Goal: Task Accomplishment & Management: Manage account settings

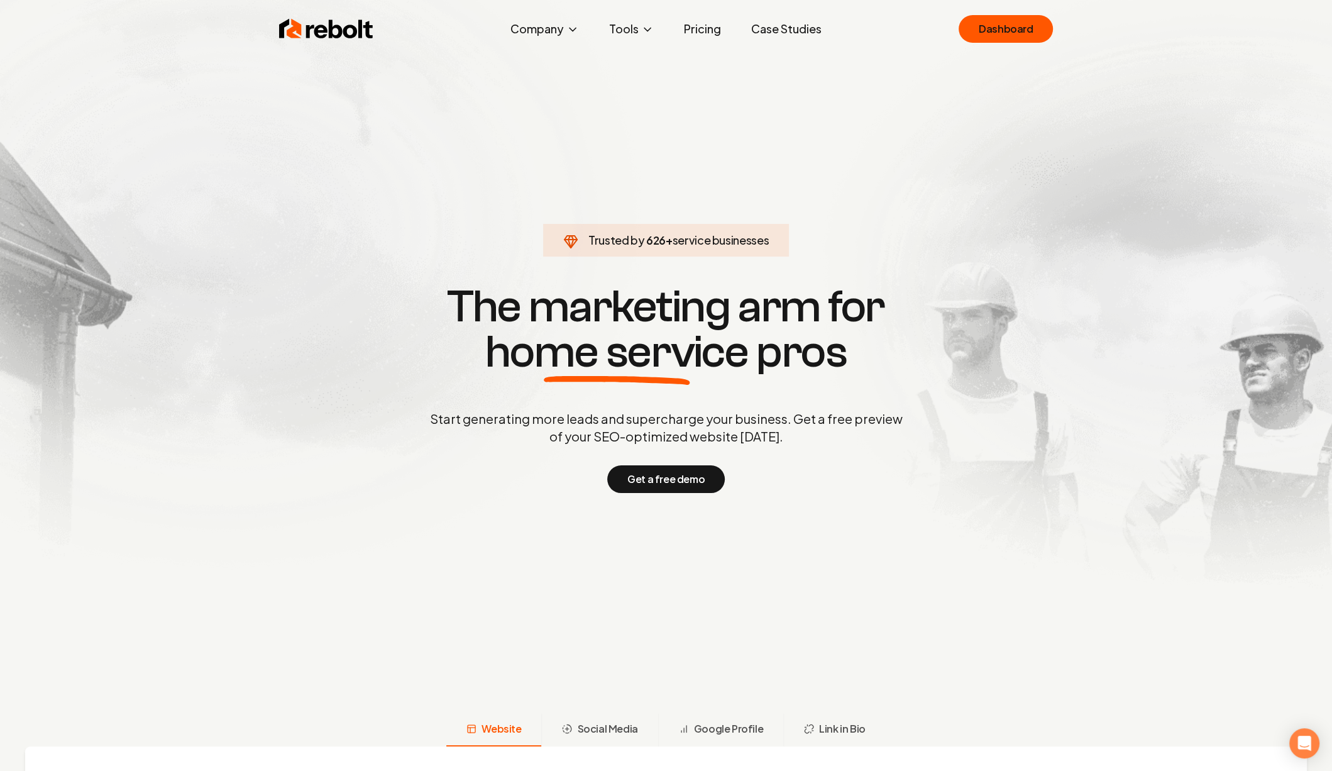
click at [1008, 13] on div "Rebolt Company About Blog Jobs Tools Google Review QR Code Generator Google Bus…" at bounding box center [666, 29] width 805 height 38
click at [1008, 16] on link "Dashboard" at bounding box center [1006, 29] width 94 height 28
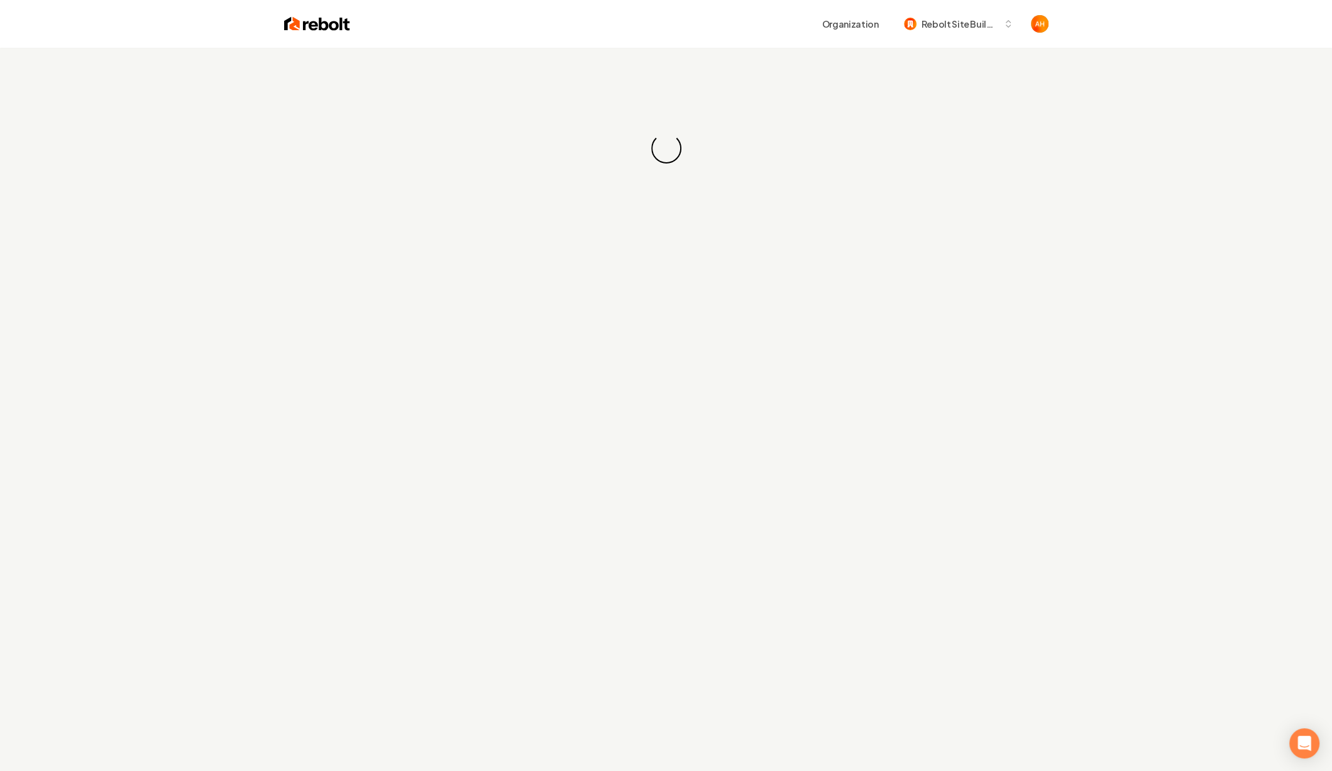
click at [676, 14] on div "Organization Rebolt Site Builder" at bounding box center [699, 24] width 698 height 23
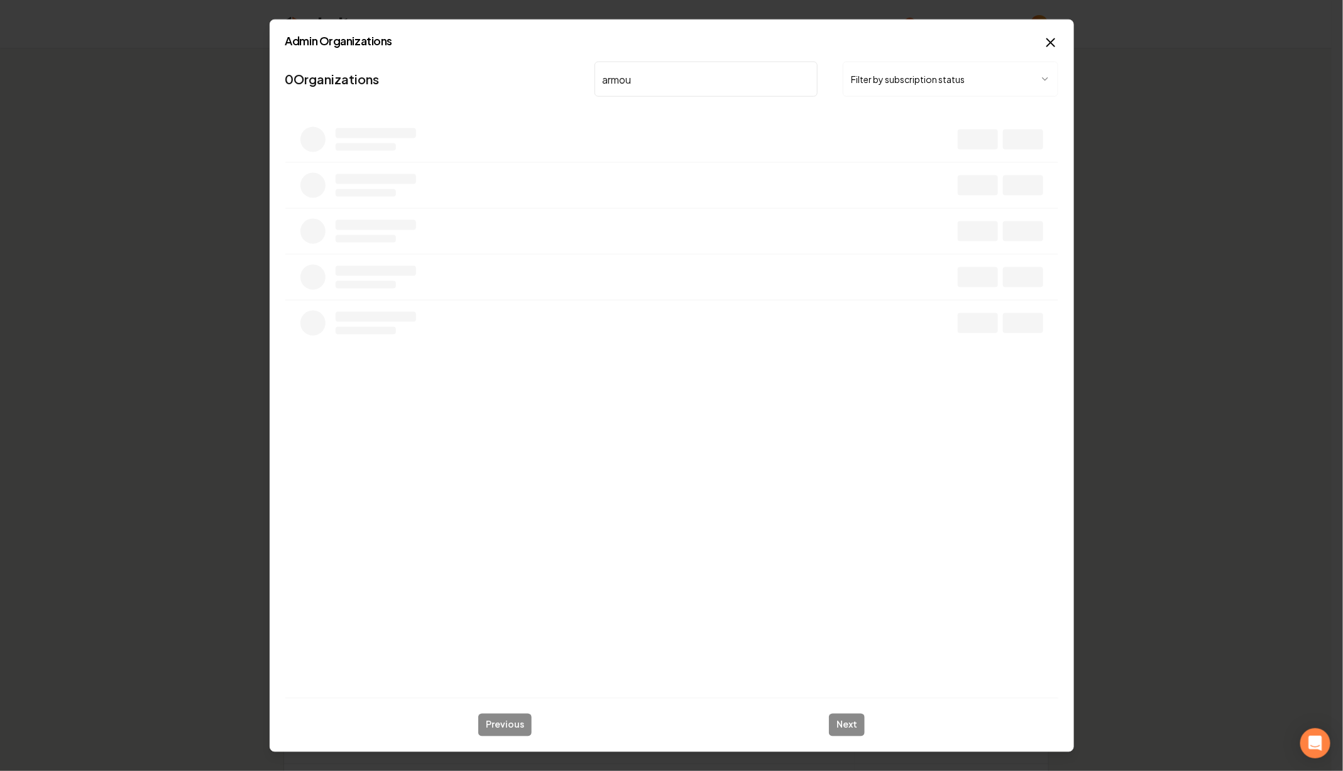
type input "armour"
click at [913, 151] on button "Overview" at bounding box center [907, 144] width 56 height 23
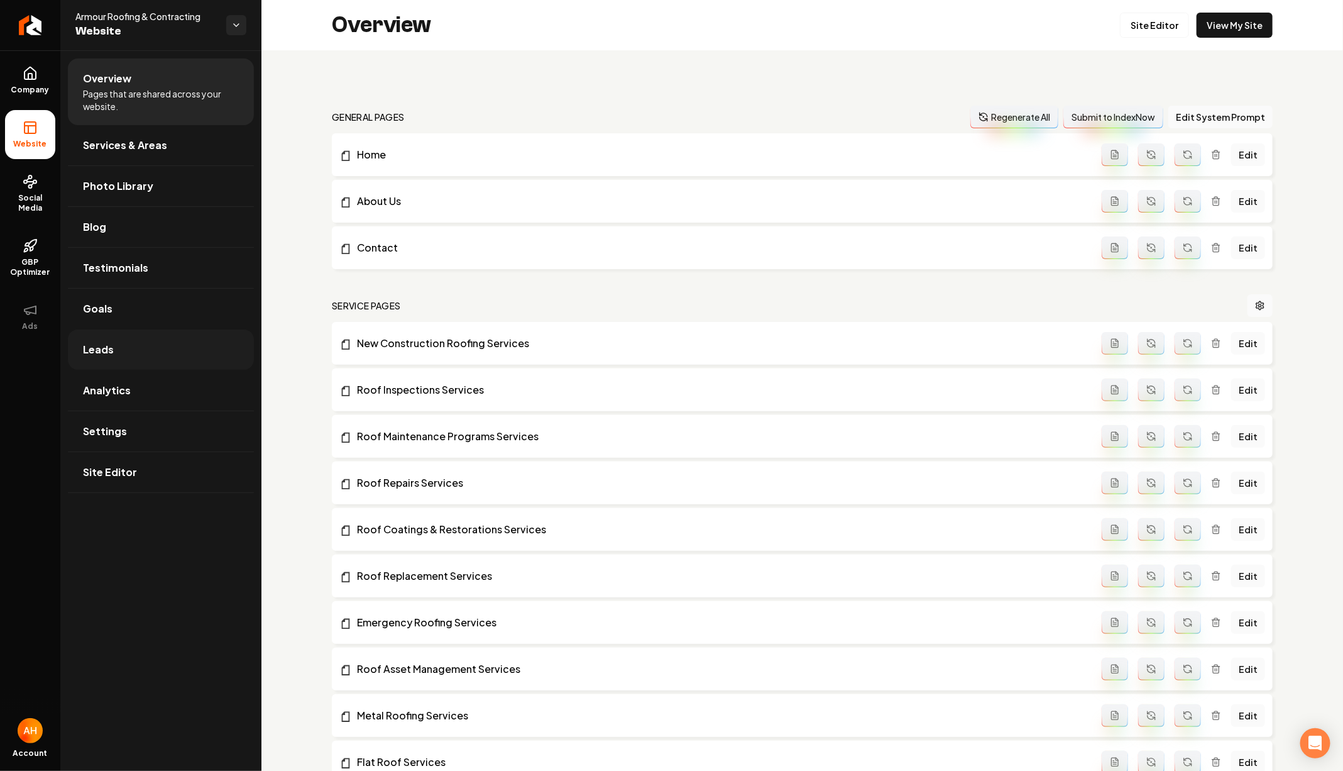
click at [160, 343] on link "Leads" at bounding box center [161, 349] width 186 height 40
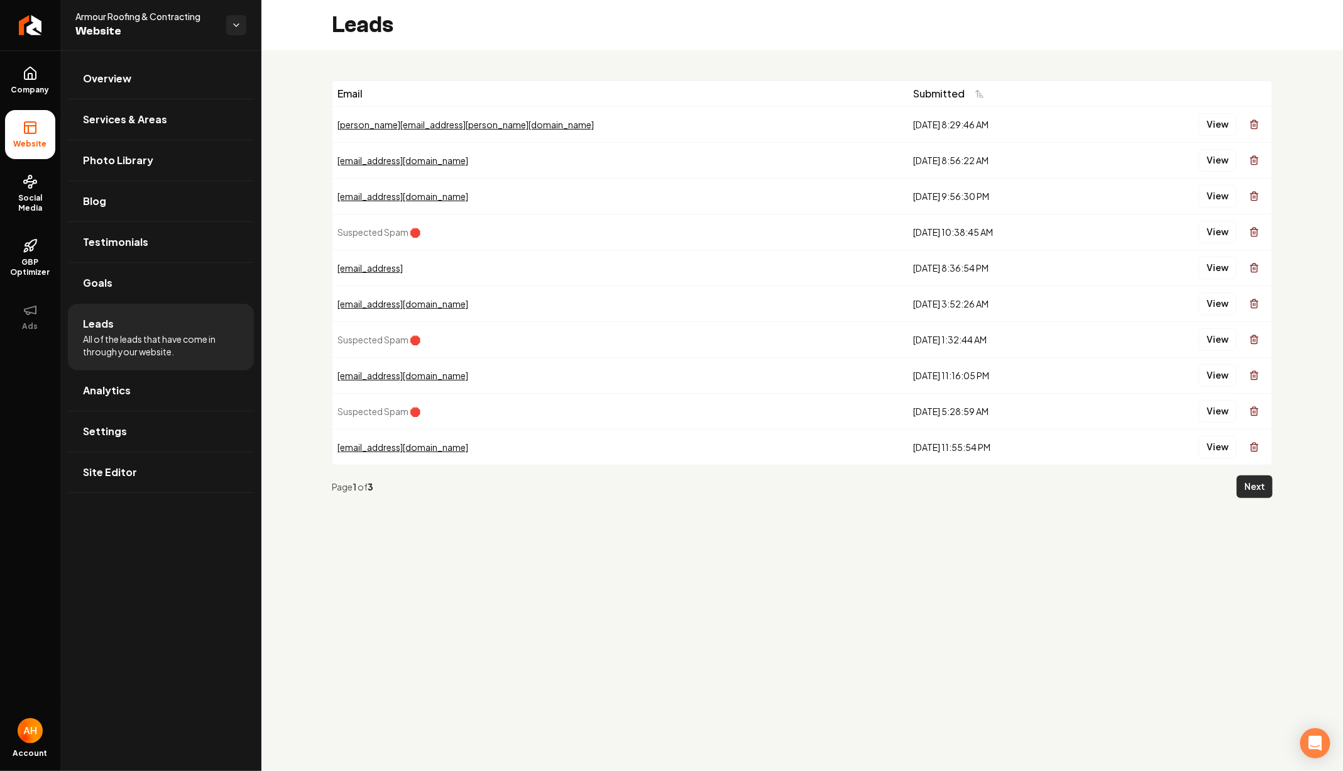
click at [1252, 484] on button "Next" at bounding box center [1255, 486] width 36 height 23
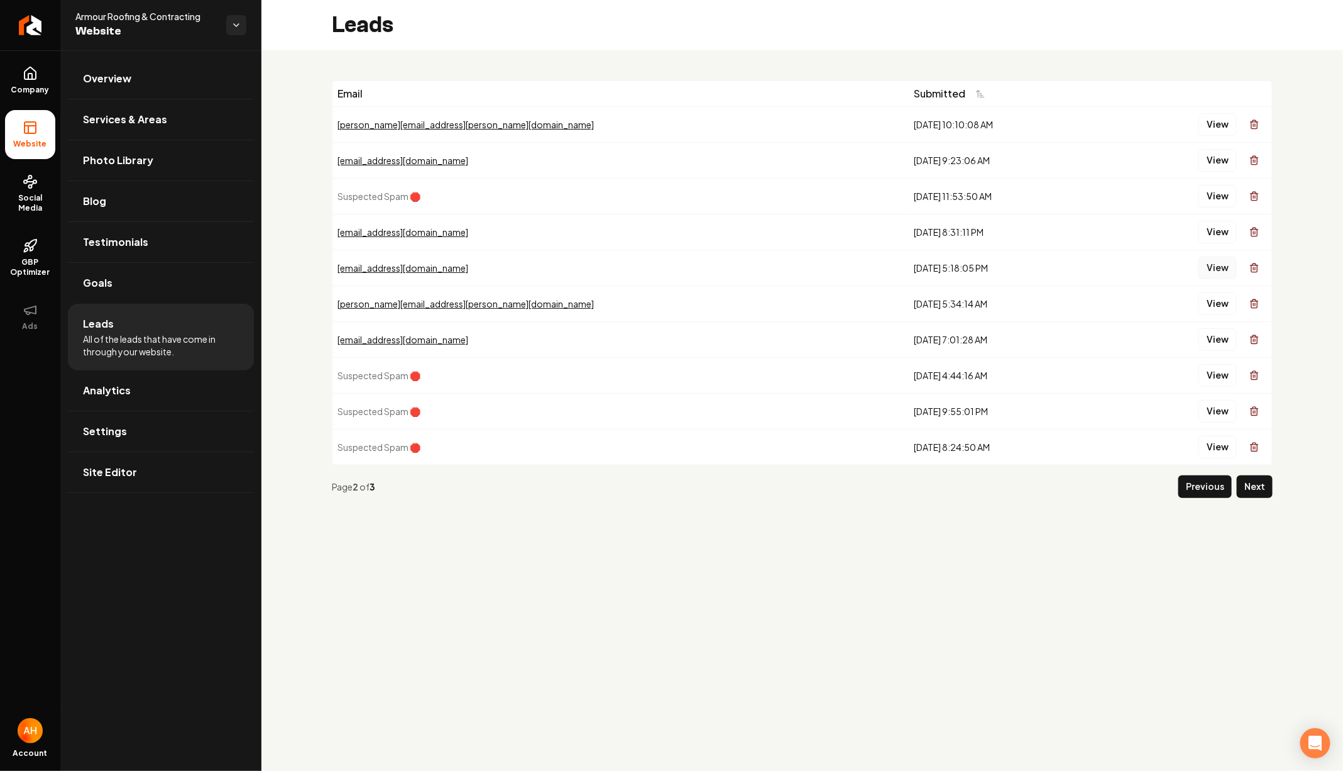
click at [1214, 267] on button "View" at bounding box center [1218, 267] width 38 height 23
click at [1220, 236] on button "View" at bounding box center [1218, 232] width 38 height 23
click at [1221, 156] on button "View" at bounding box center [1218, 160] width 38 height 23
click at [1208, 154] on button "View" at bounding box center [1218, 160] width 38 height 23
click at [1210, 486] on button "Previous" at bounding box center [1205, 486] width 53 height 23
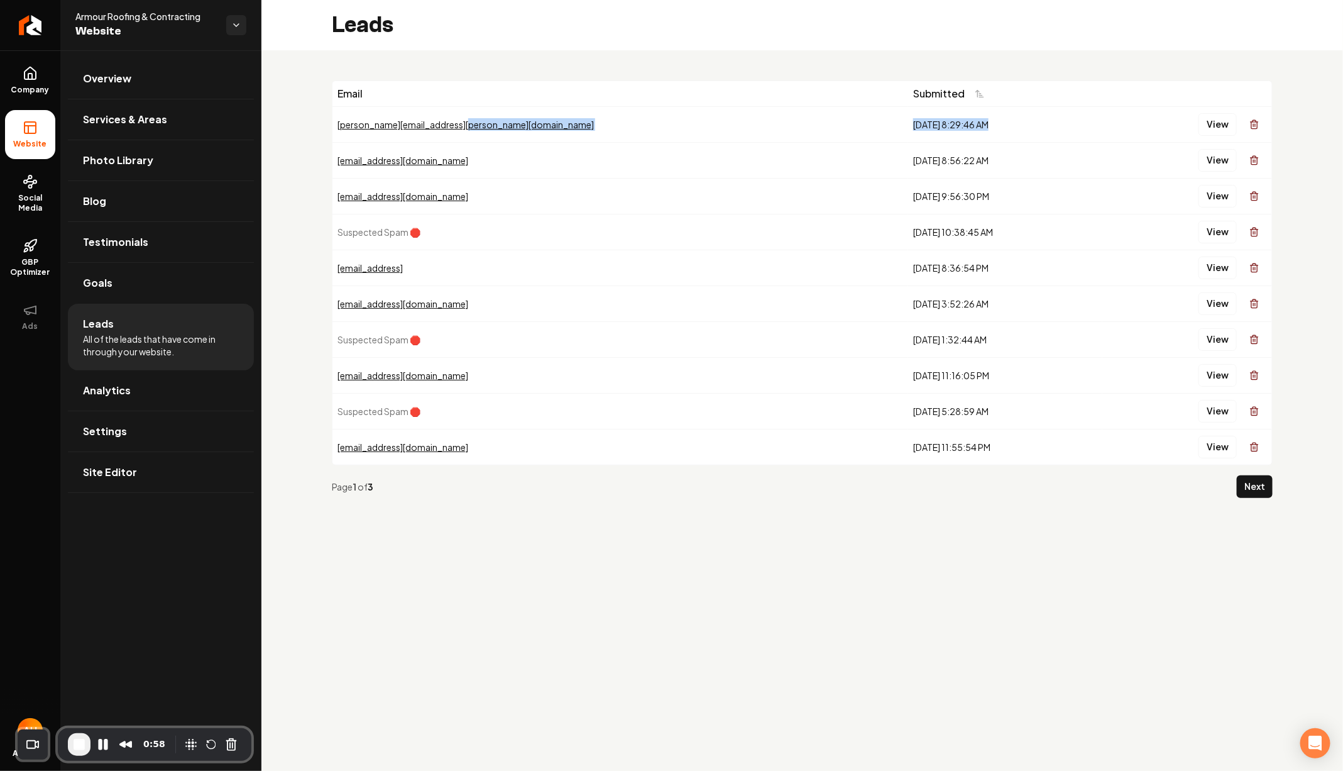
drag, startPoint x: 728, startPoint y: 124, endPoint x: 823, endPoint y: 124, distance: 95.5
click at [823, 124] on tr "[PERSON_NAME][EMAIL_ADDRESS][PERSON_NAME][DOMAIN_NAME] [DATE] 8:29:46 AM View" at bounding box center [803, 124] width 940 height 36
click at [913, 123] on div "[DATE] 8:29:46 AM" at bounding box center [1005, 124] width 184 height 13
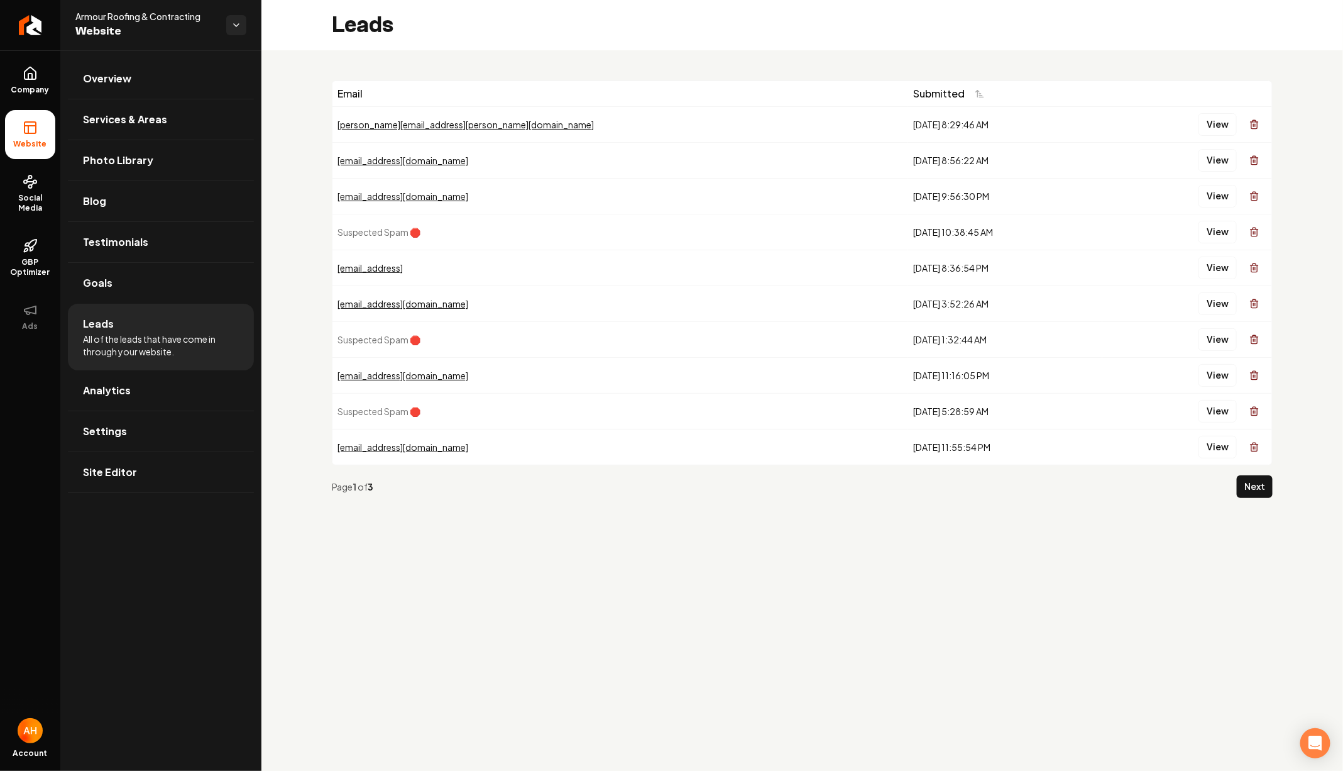
click at [502, 60] on div "Email Submitted [EMAIL_ADDRESS][PERSON_NAME][DOMAIN_NAME] [DATE] 8:29:46 AM Vie…" at bounding box center [802, 294] width 1082 height 488
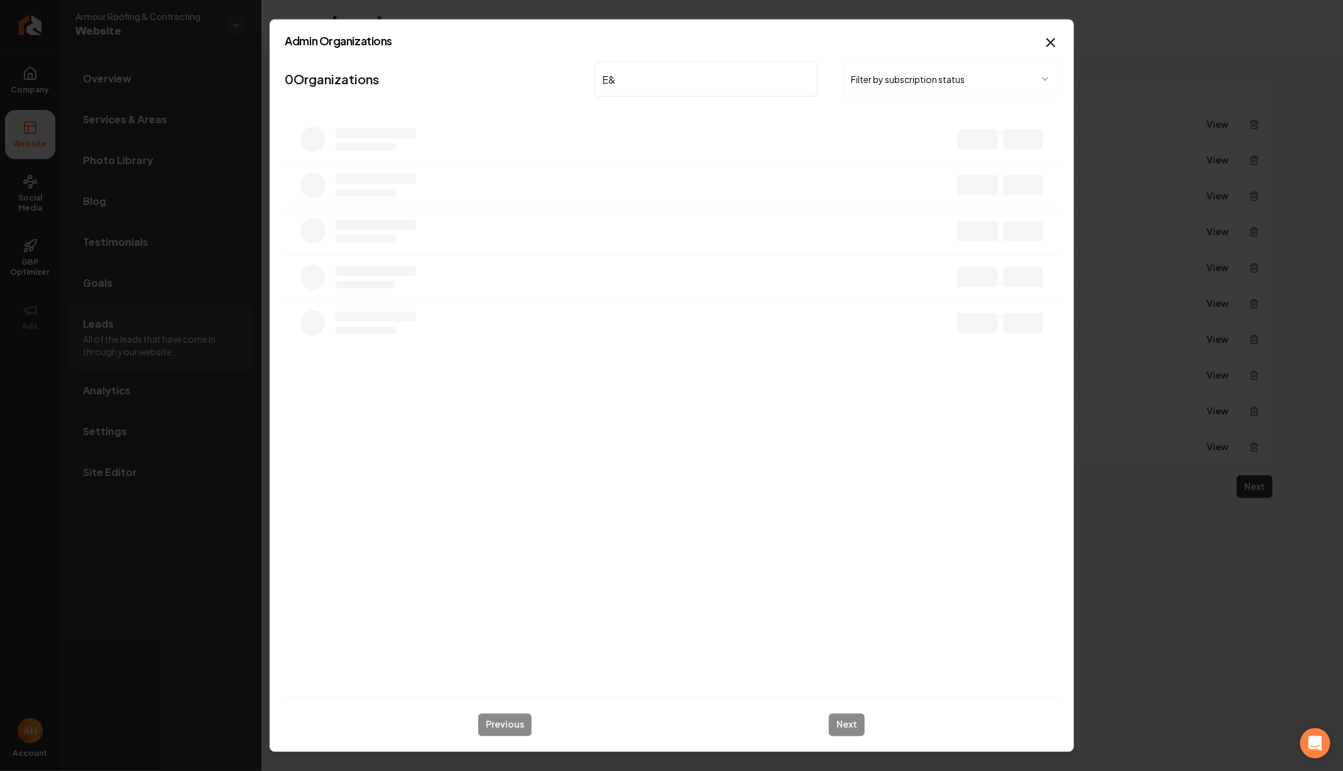
type input "E&E"
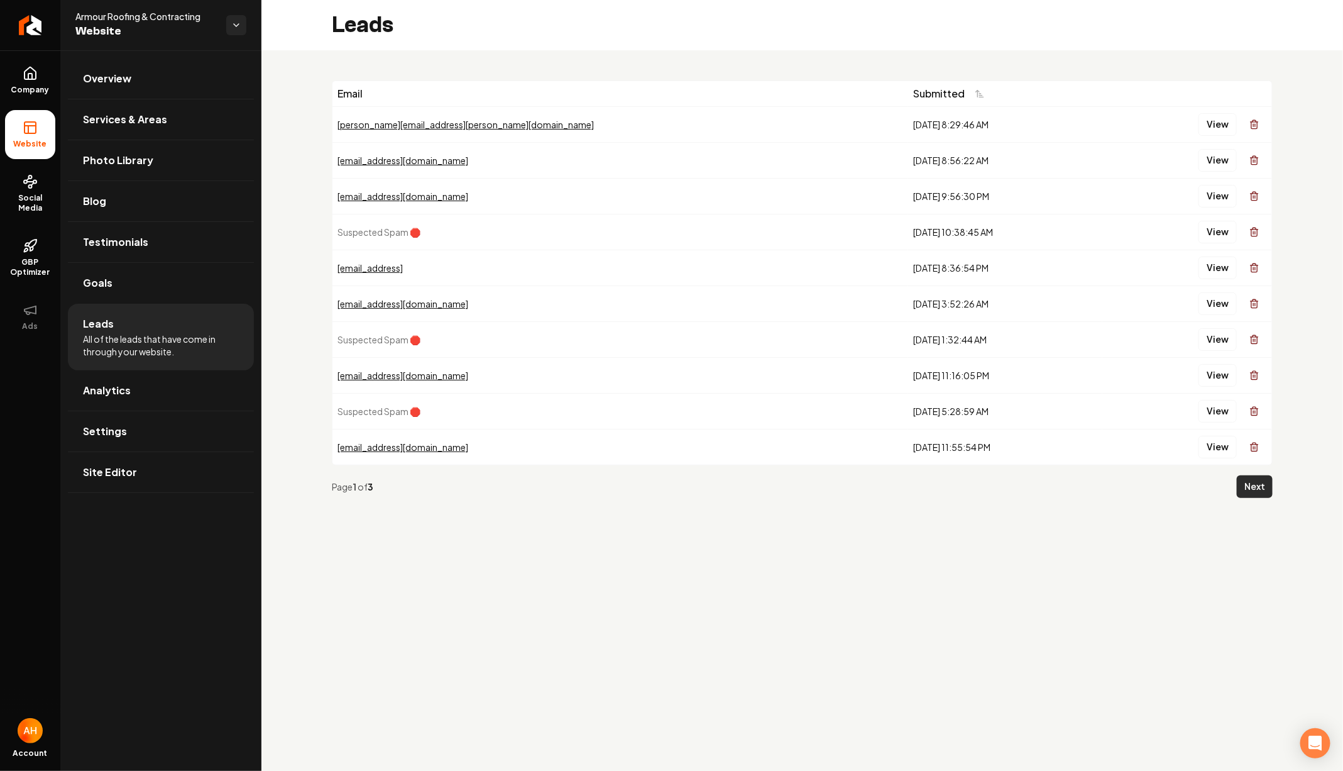
click at [1267, 475] on button "Next" at bounding box center [1255, 486] width 36 height 23
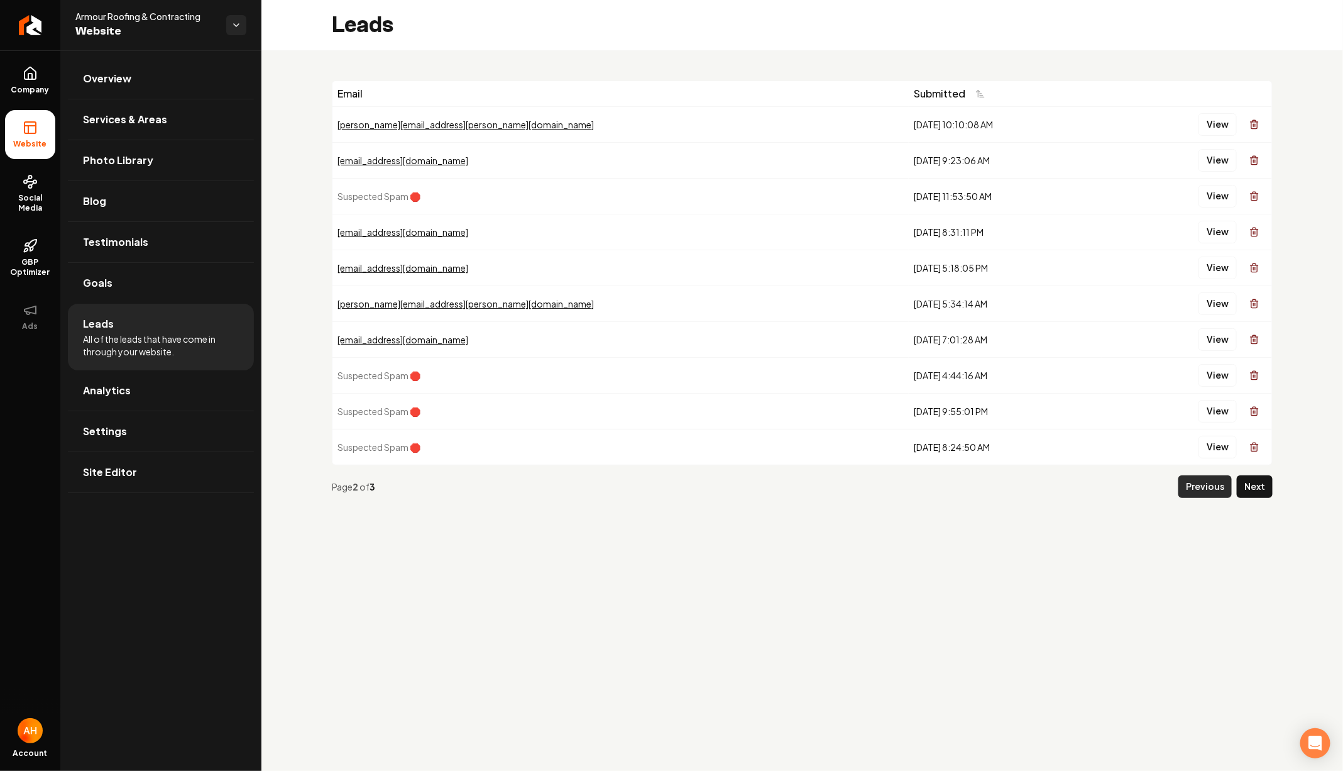
click at [1218, 482] on button "Previous" at bounding box center [1205, 486] width 53 height 23
